Goal: Contribute content

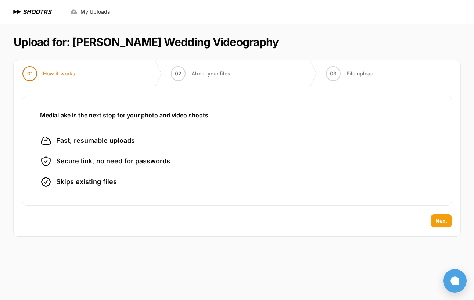
click at [450, 222] on button "Next" at bounding box center [441, 220] width 21 height 13
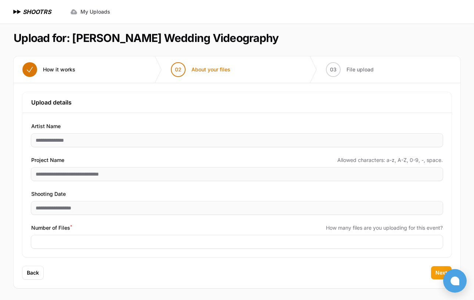
click at [437, 271] on span "Next" at bounding box center [442, 272] width 12 height 7
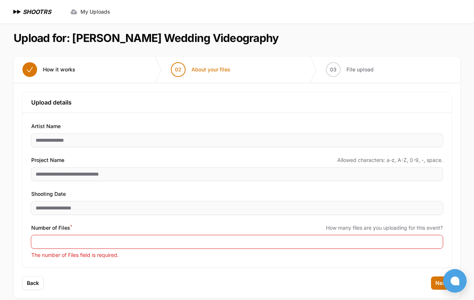
scroll to position [14, 0]
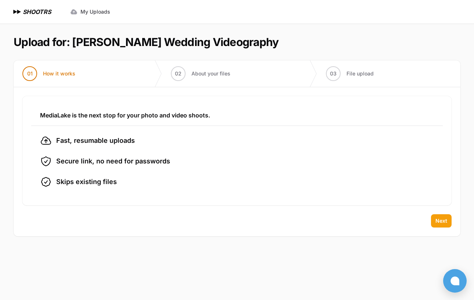
click at [434, 222] on button "Next" at bounding box center [441, 220] width 21 height 13
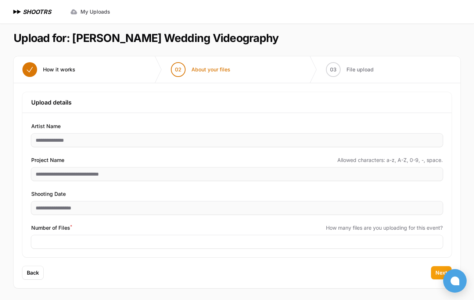
click at [438, 272] on span "Next" at bounding box center [442, 272] width 12 height 7
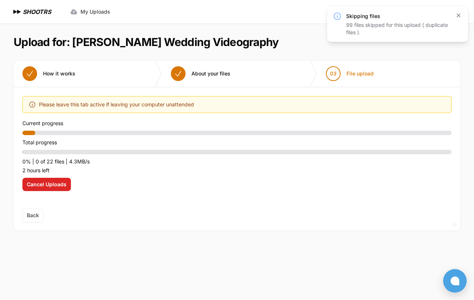
click at [457, 13] on icon "button" at bounding box center [458, 15] width 7 height 7
